Goal: Register for event/course

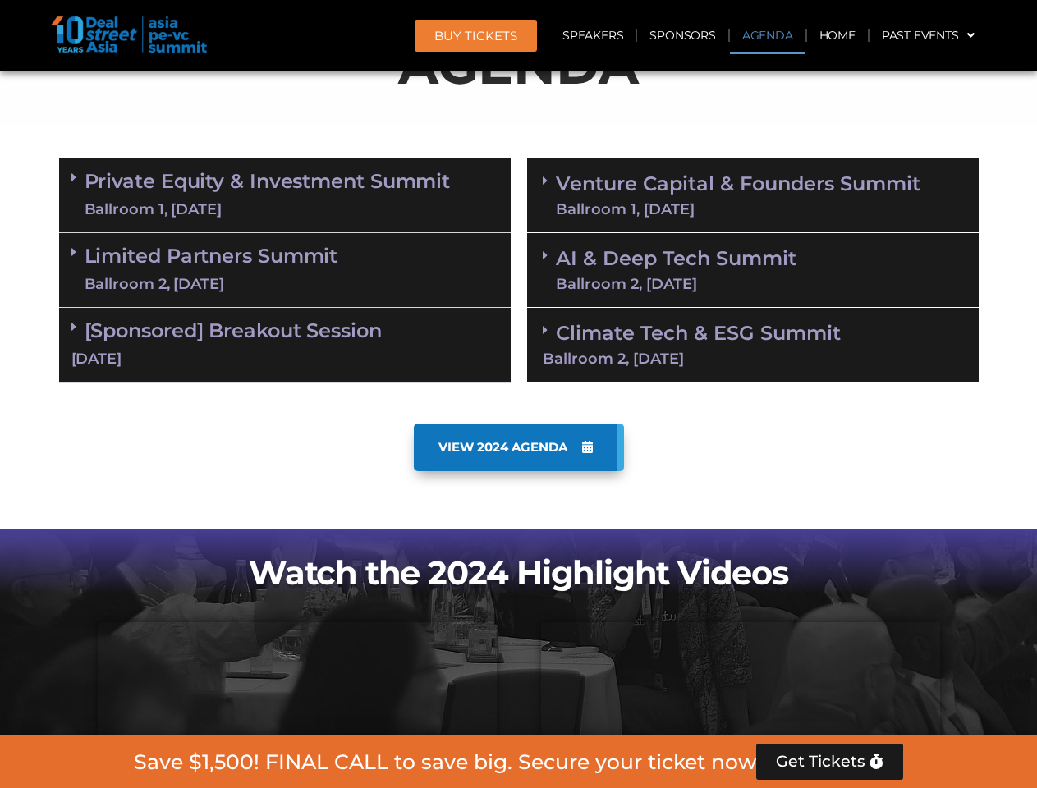
scroll to position [930, 0]
